Goal: Information Seeking & Learning: Understand process/instructions

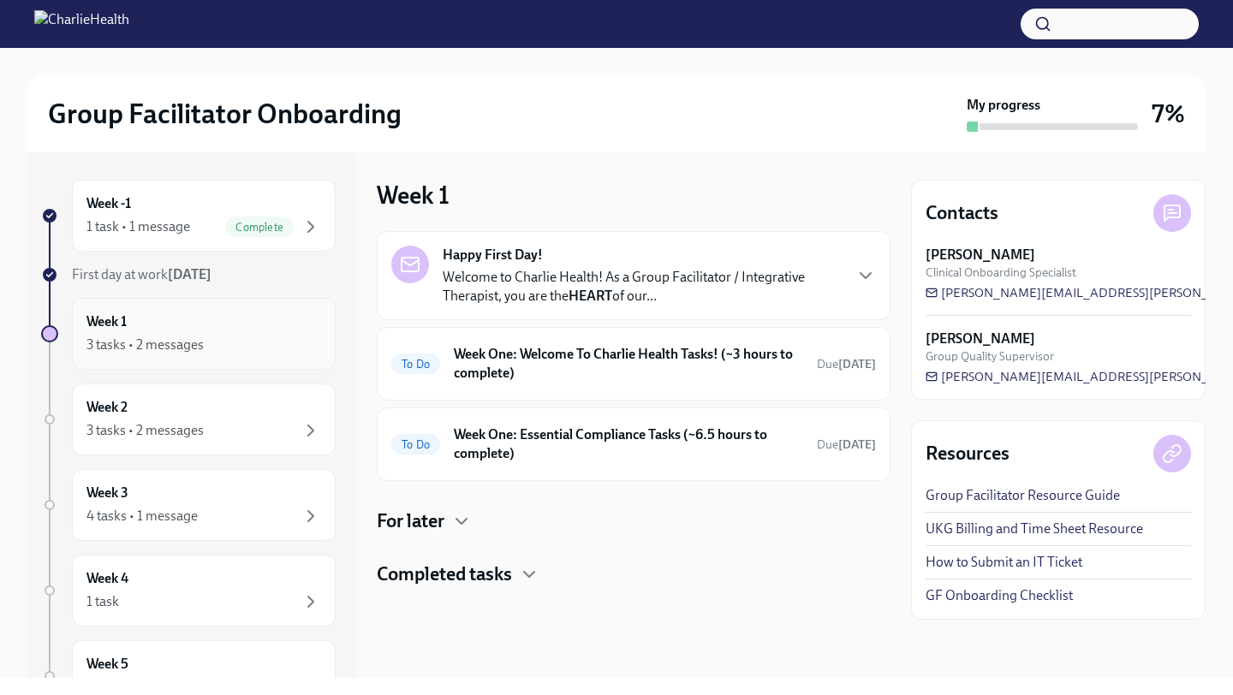
click at [179, 336] on div "3 tasks • 2 messages" at bounding box center [144, 345] width 117 height 19
click at [753, 366] on h6 "Week One: Welcome To Charlie Health Tasks! (~3 hours to complete)" at bounding box center [628, 364] width 349 height 38
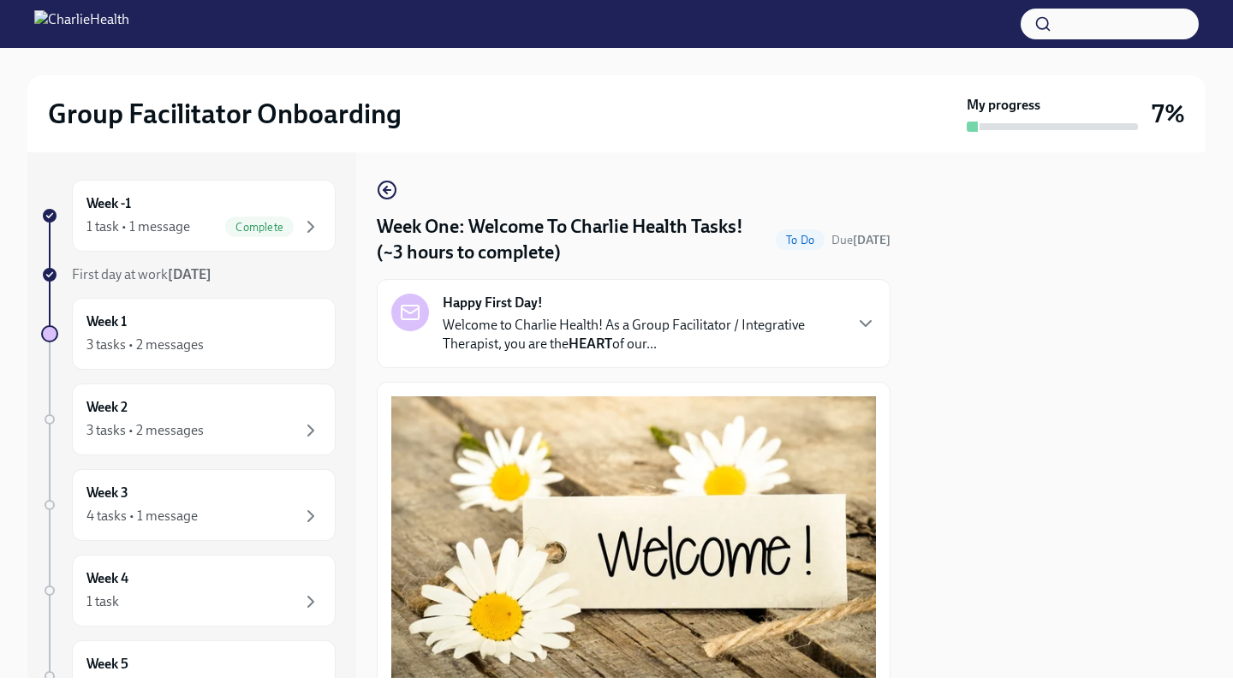
drag, startPoint x: 1092, startPoint y: 324, endPoint x: 951, endPoint y: 658, distance: 362.2
click at [950, 660] on div at bounding box center [1058, 415] width 295 height 526
click at [863, 328] on icon "button" at bounding box center [865, 323] width 21 height 21
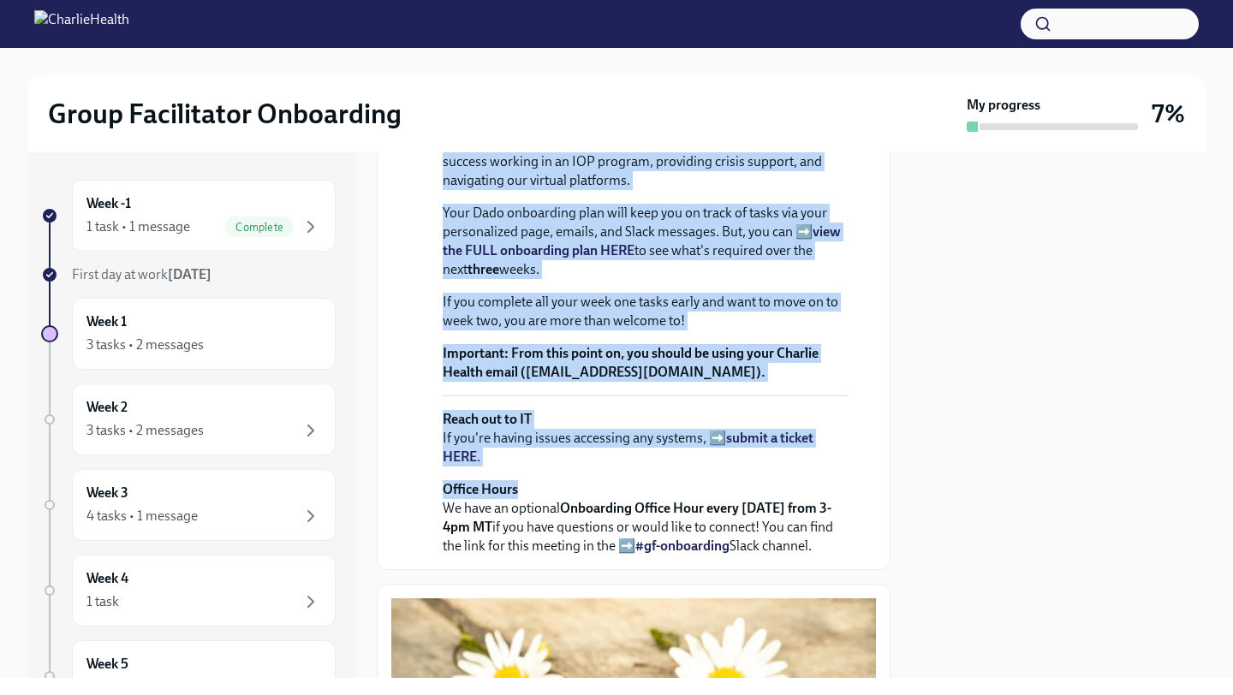
drag, startPoint x: 806, startPoint y: 563, endPoint x: 762, endPoint y: 629, distance: 79.5
click at [751, 556] on div "Welcome to Charlie Health! As a Group Facilitator / Integrative Therapist, you …" at bounding box center [646, 264] width 406 height 581
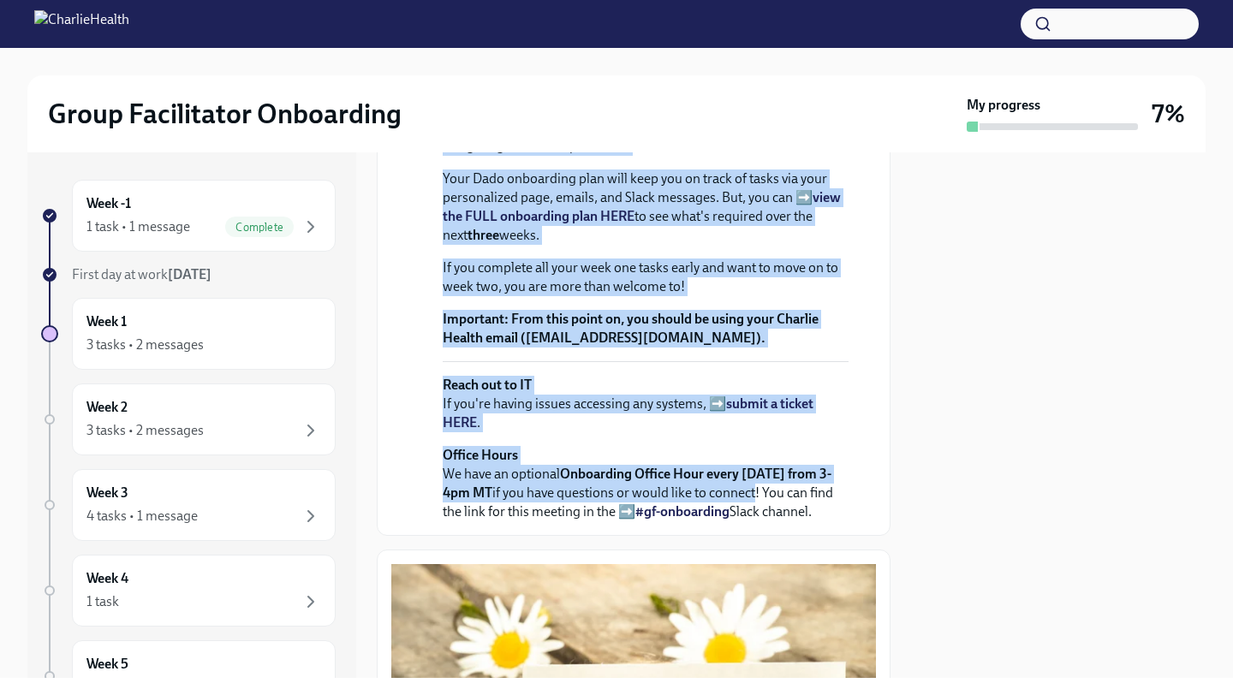
click at [721, 296] on p "If you complete all your week one tasks early and want to move on to week two, …" at bounding box center [646, 278] width 406 height 38
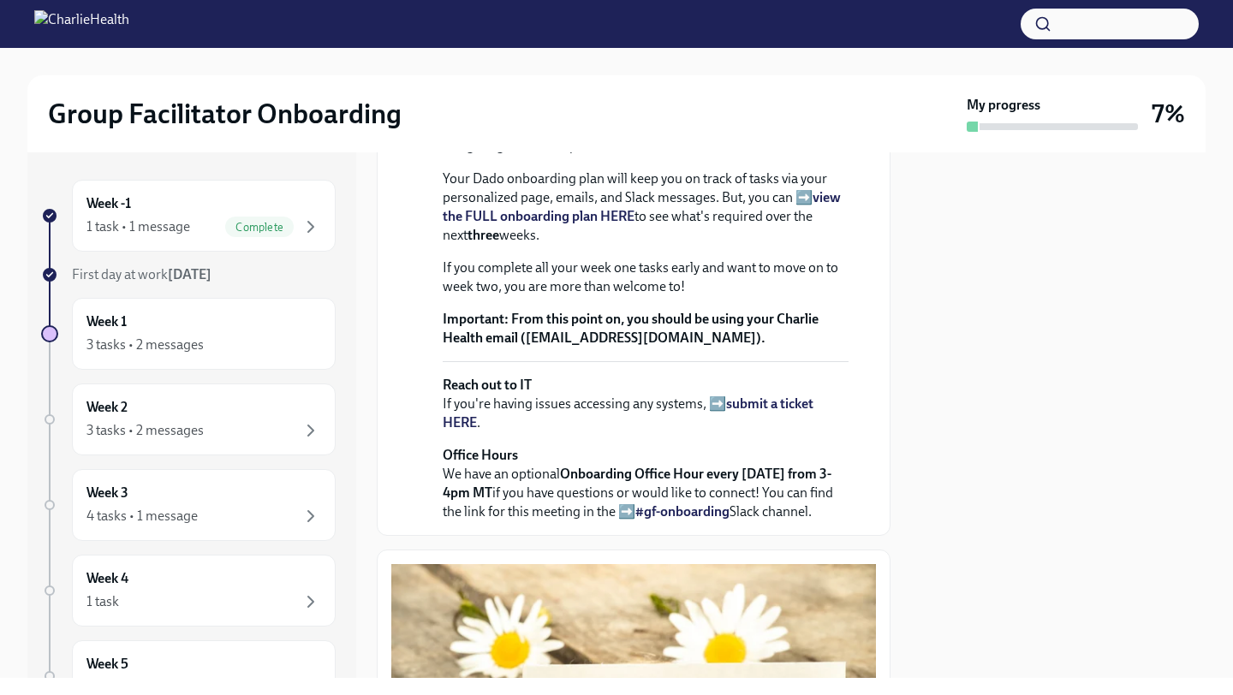
click at [582, 224] on strong "view the FULL onboarding plan HERE" at bounding box center [642, 206] width 398 height 35
click at [964, 512] on div at bounding box center [1058, 415] width 295 height 526
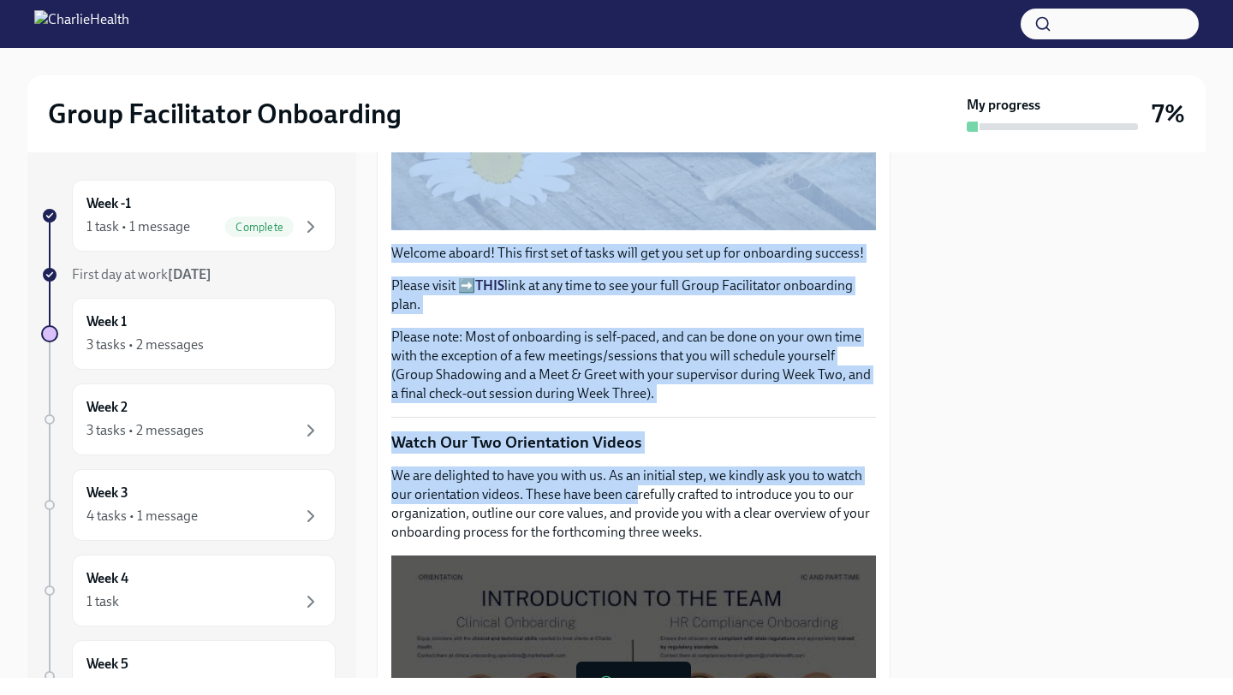
scroll to position [1141, 0]
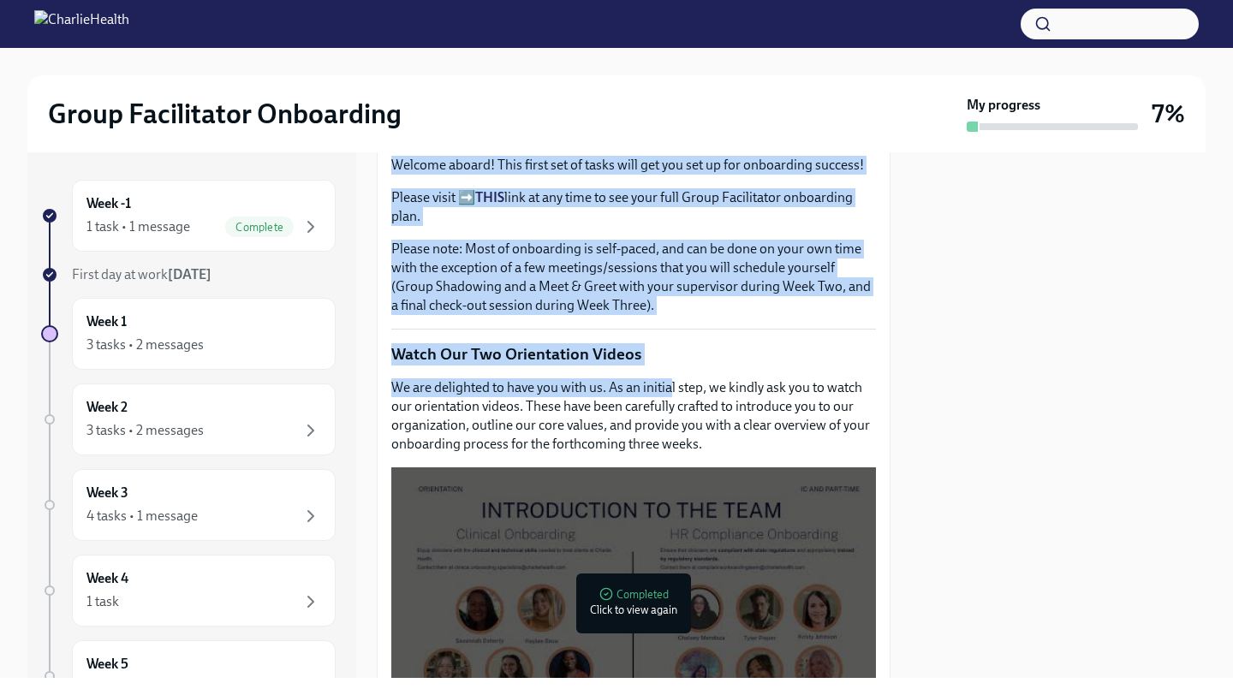
drag, startPoint x: 699, startPoint y: 643, endPoint x: 669, endPoint y: 563, distance: 85.1
click at [669, 563] on div "Week One: Welcome To Charlie Health Tasks! (~3 hours to complete) To Do Due [DA…" at bounding box center [634, 620] width 514 height 3162
click at [642, 315] on p "Please note: Most of onboarding is self-paced, and can be done on your own time…" at bounding box center [633, 277] width 485 height 75
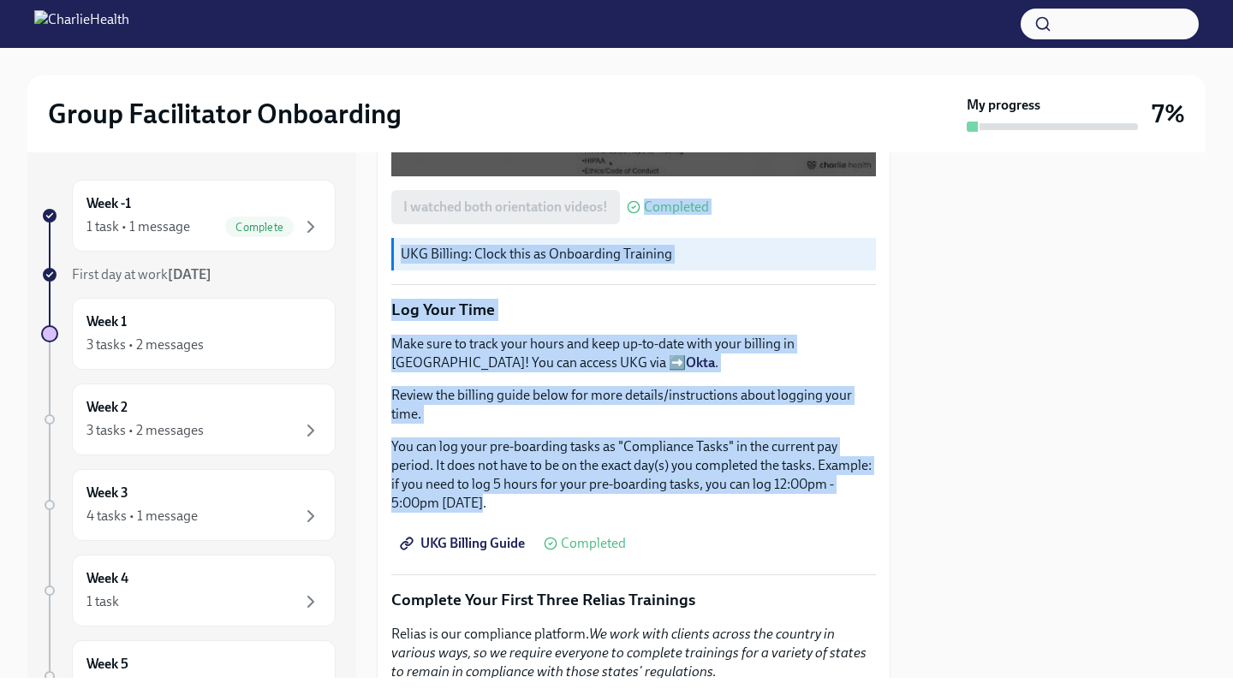
scroll to position [2004, 0]
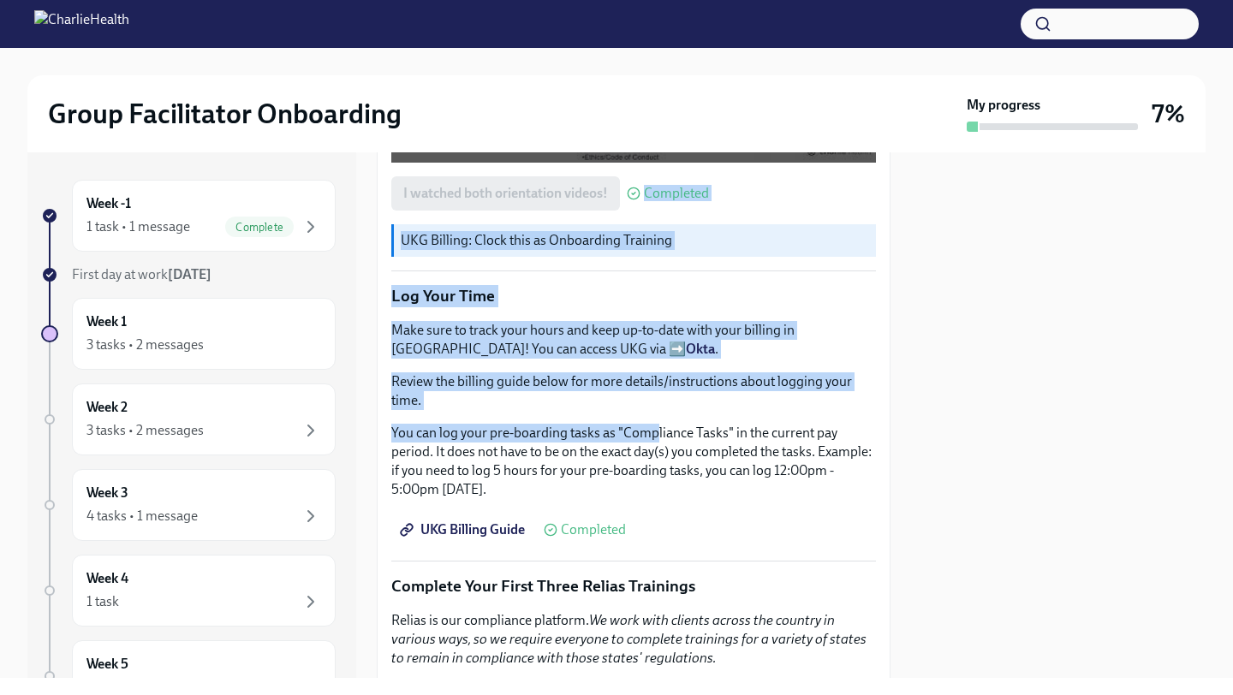
drag, startPoint x: 642, startPoint y: 446, endPoint x: 653, endPoint y: 604, distance: 157.9
click at [653, 604] on div "Welcome aboard! This first set of tasks will get you set up for onboarding succ…" at bounding box center [633, 155] width 485 height 2335
click at [597, 307] on p "Log Your Time" at bounding box center [633, 296] width 485 height 22
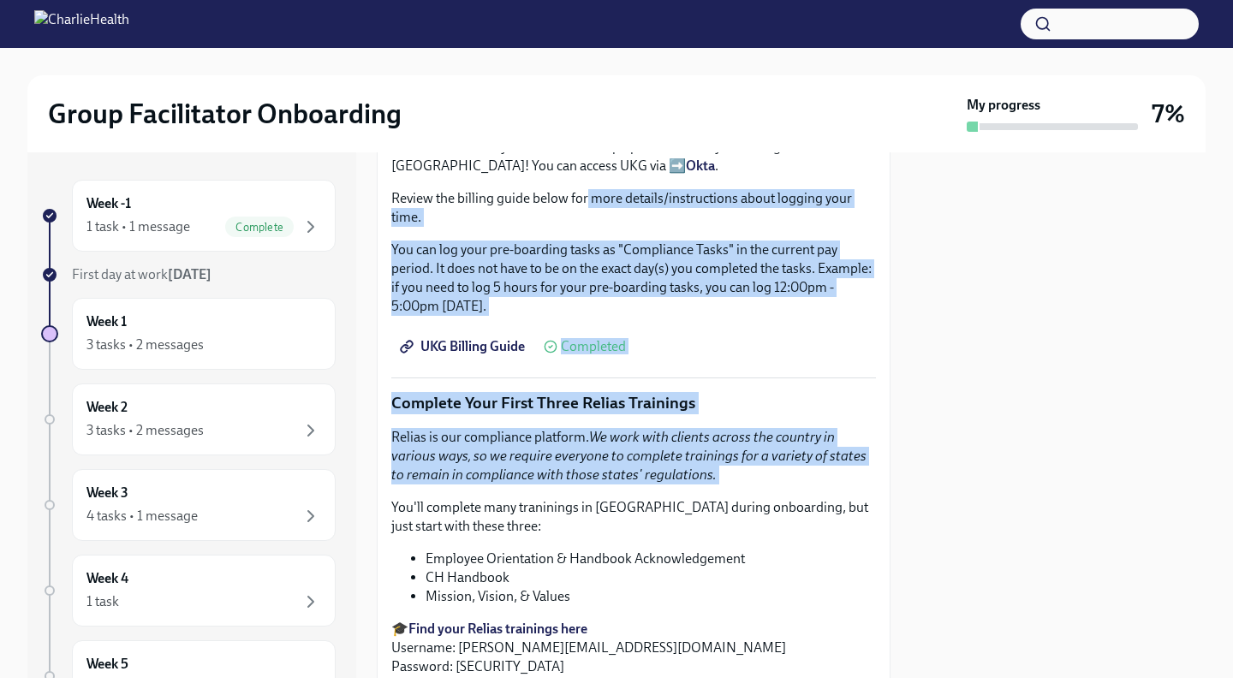
scroll to position [2206, 0]
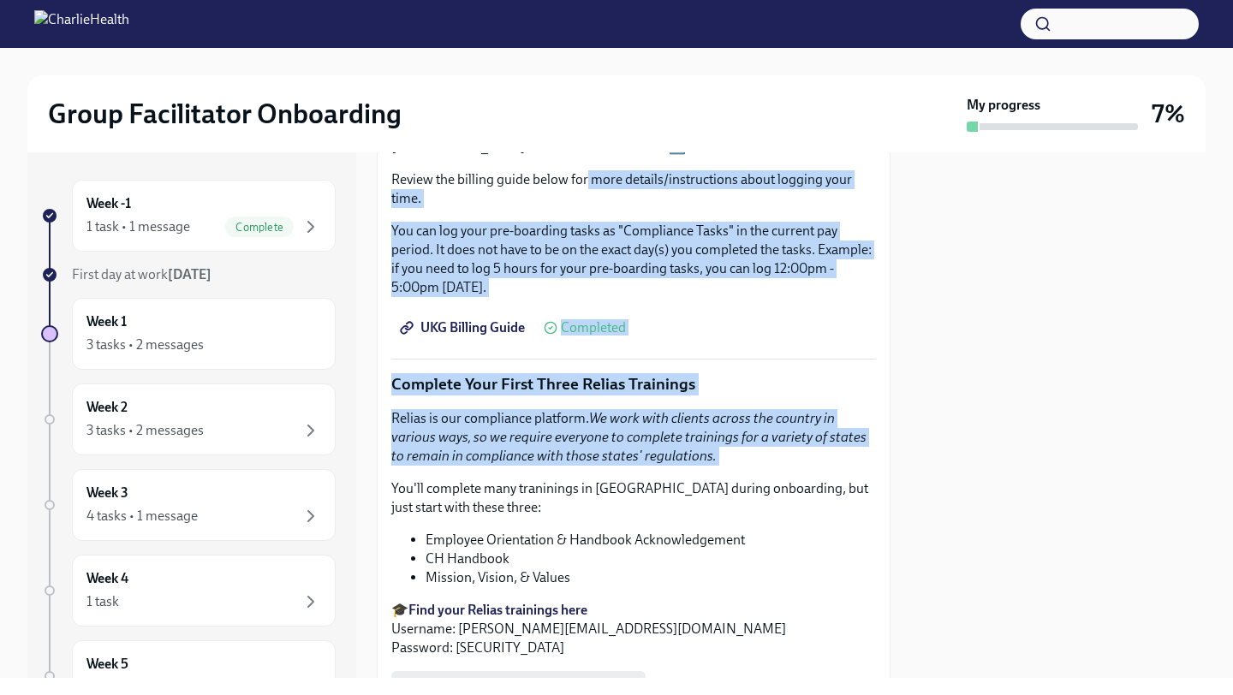
drag, startPoint x: 586, startPoint y: 556, endPoint x: 594, endPoint y: 585, distance: 30.3
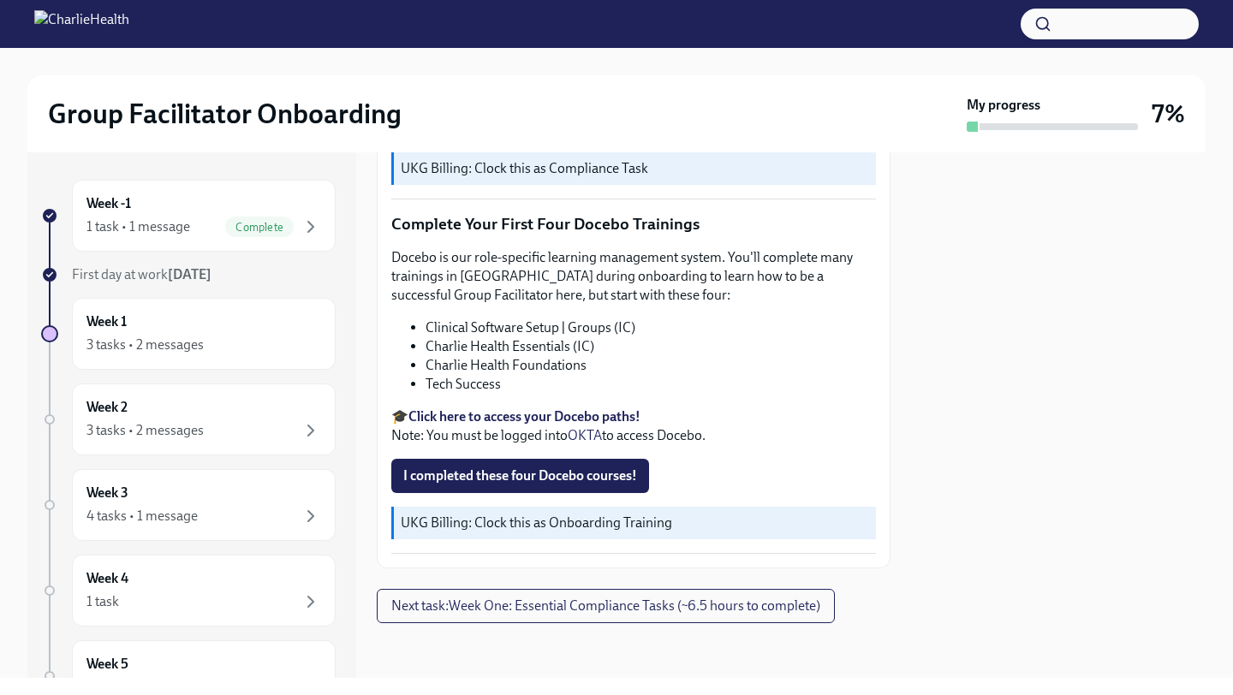
scroll to position [2876, 0]
click at [608, 425] on strong "Click here to access your Docebo paths!" at bounding box center [524, 416] width 232 height 16
